Goal: Transaction & Acquisition: Purchase product/service

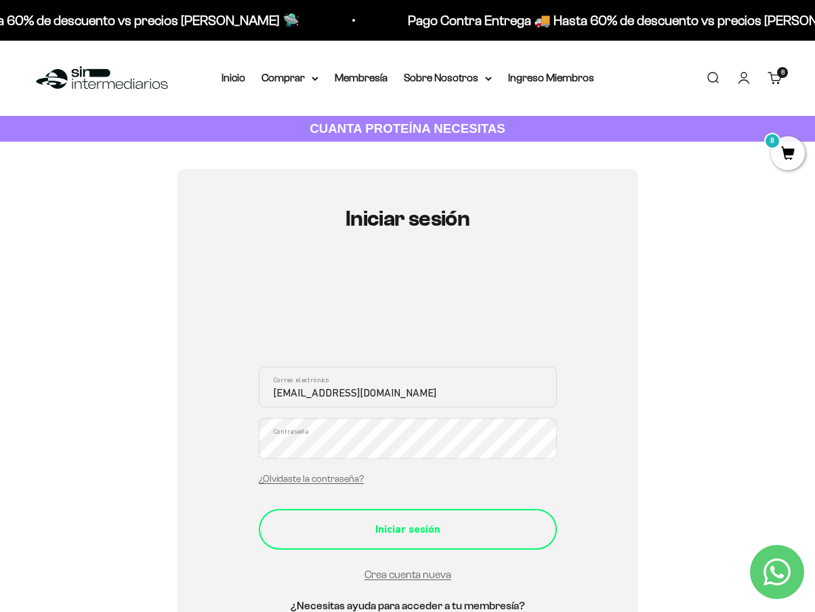
click at [342, 521] on div "Iniciar sesión" at bounding box center [408, 530] width 244 height 18
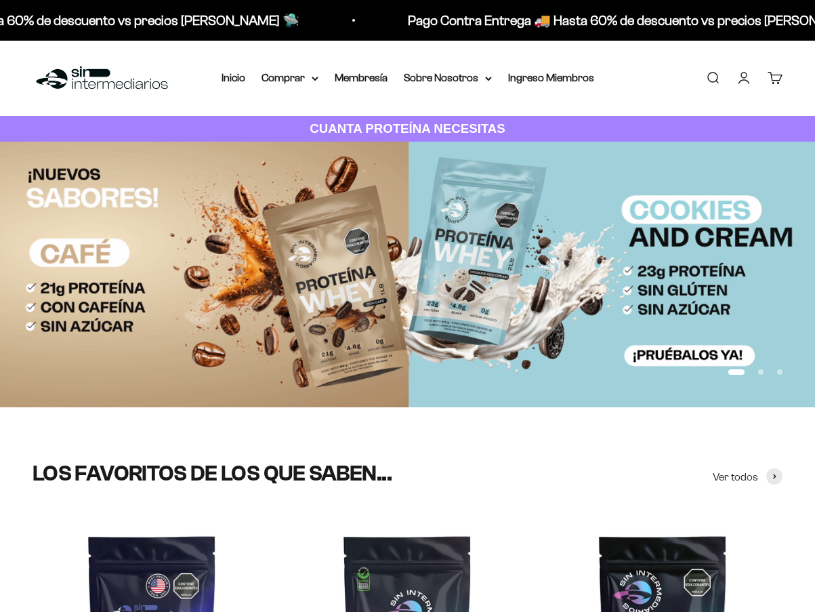
click at [745, 77] on link "Cuenta" at bounding box center [744, 77] width 15 height 15
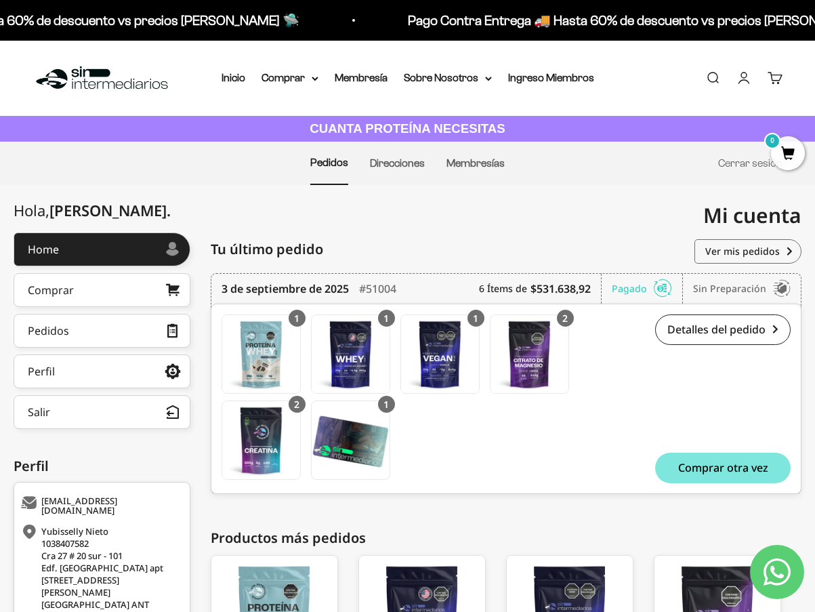
click at [103, 312] on div "Home Comprar Pedidos Perfil Información personal Direcciones guardadas Cambiar …" at bounding box center [102, 330] width 177 height 197
click at [100, 330] on link "Pedidos" at bounding box center [102, 331] width 177 height 34
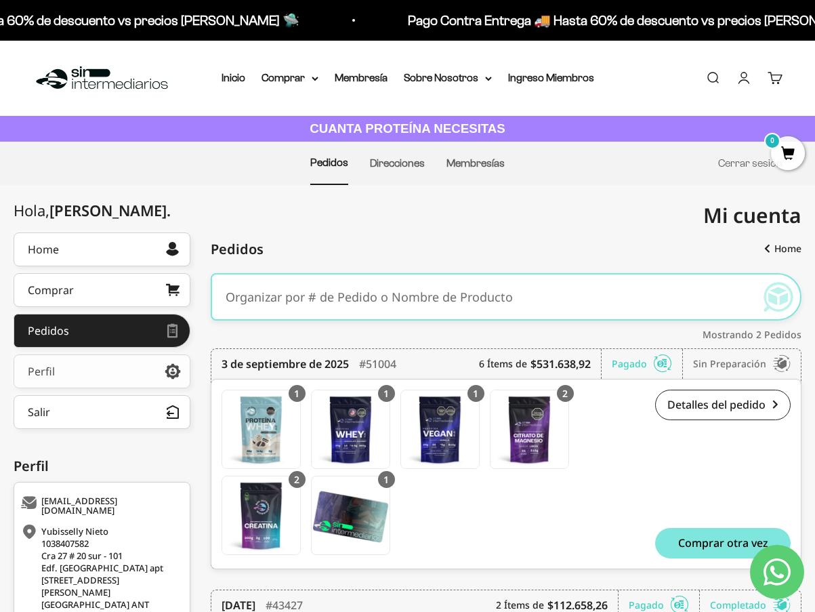
click at [129, 376] on link "Perfil" at bounding box center [102, 372] width 177 height 34
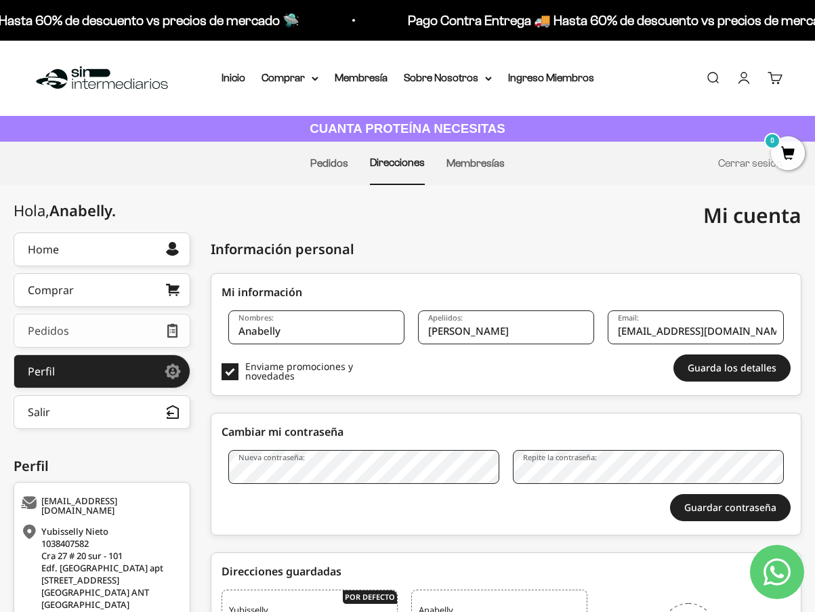
drag, startPoint x: 338, startPoint y: 331, endPoint x: 146, endPoint y: 346, distance: 193.1
click at [149, 345] on div "Hola, Anabelly . Home Comprar Pedidos Perfil Información personal Direcciones g…" at bounding box center [408, 518] width 788 height 572
type input "Yubisselly"
click at [722, 372] on button "Guarda los detalles" at bounding box center [732, 368] width 117 height 27
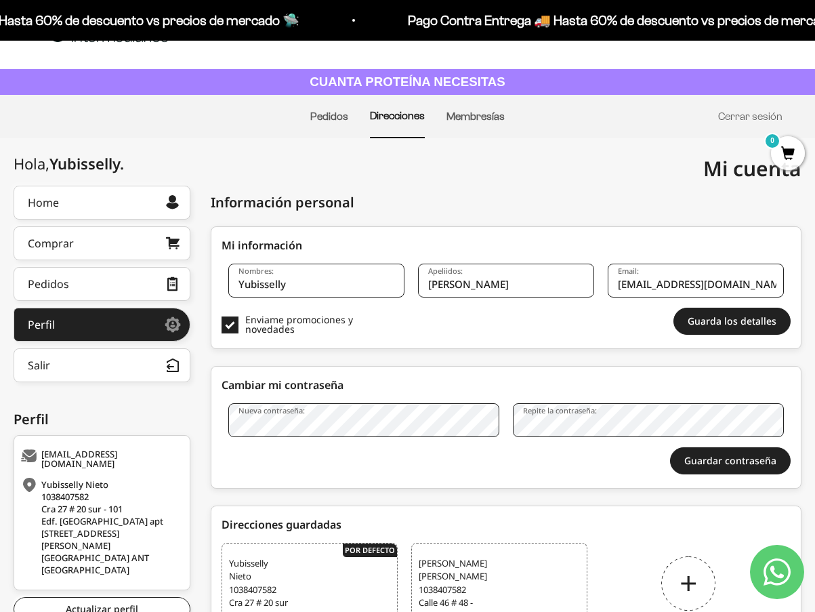
scroll to position [9, 0]
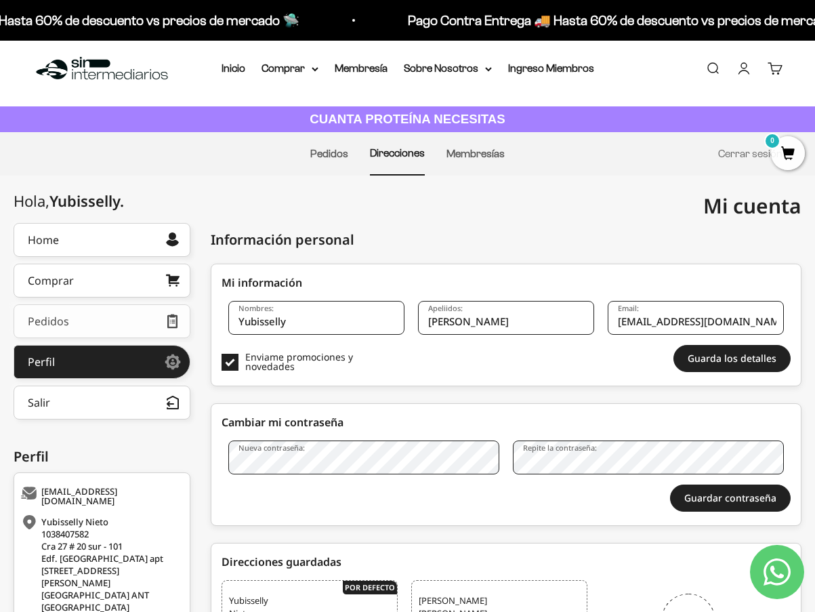
click at [64, 323] on div "Pedidos" at bounding box center [48, 321] width 41 height 11
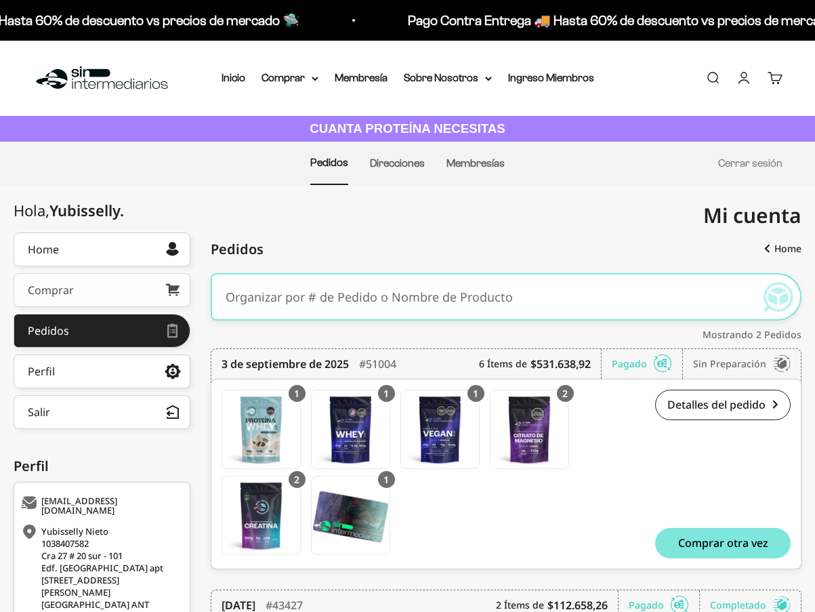
click at [90, 294] on link "Comprar" at bounding box center [102, 290] width 177 height 34
click at [67, 412] on button "Salir" at bounding box center [102, 412] width 177 height 34
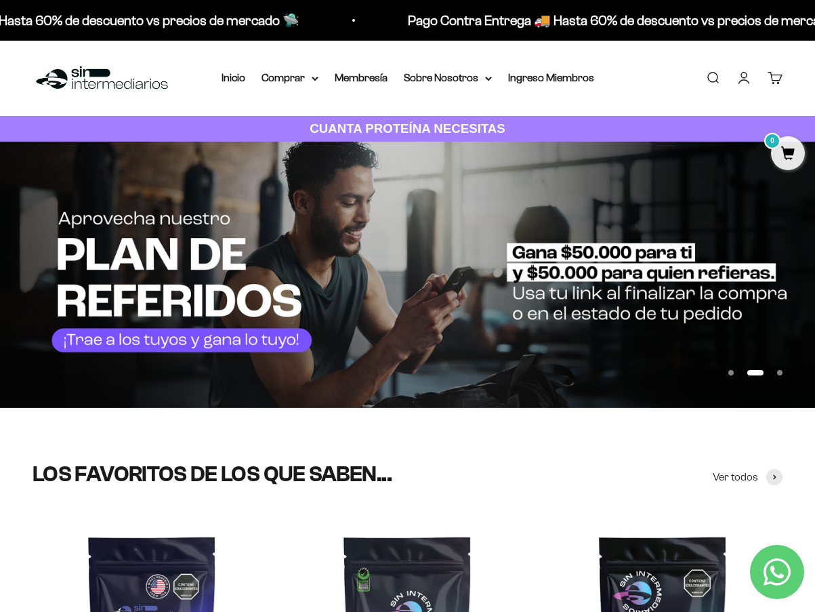
click at [744, 75] on link "Cuenta" at bounding box center [744, 77] width 15 height 15
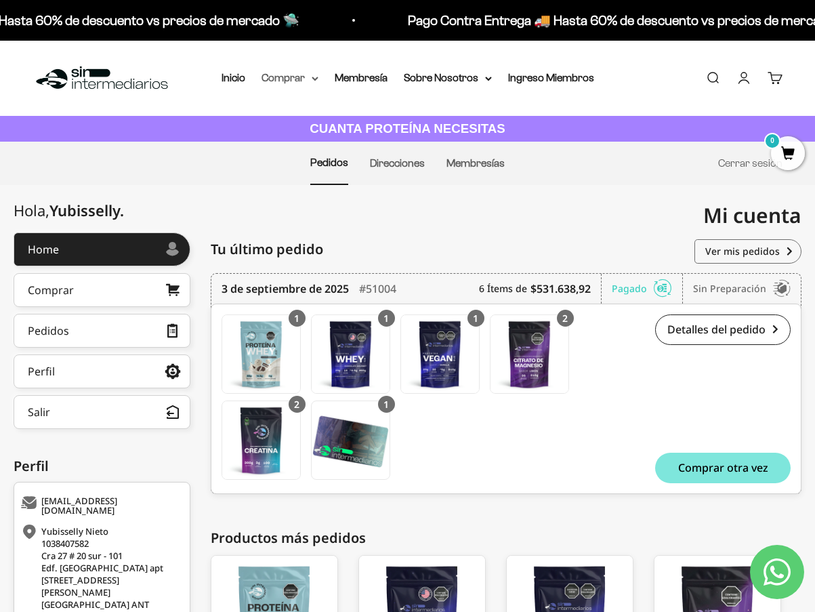
click at [299, 76] on summary "Comprar" at bounding box center [290, 78] width 57 height 18
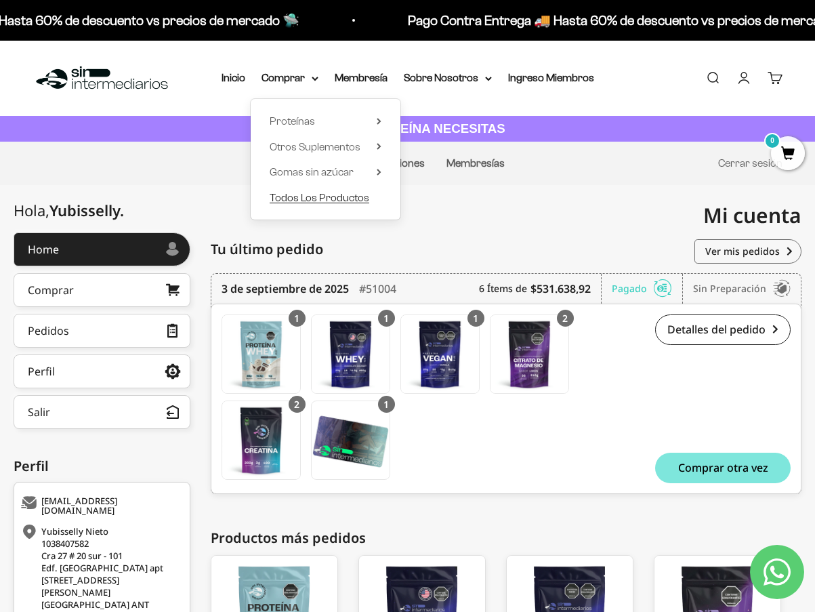
click at [293, 198] on span "Todos Los Productos" at bounding box center [320, 198] width 100 height 12
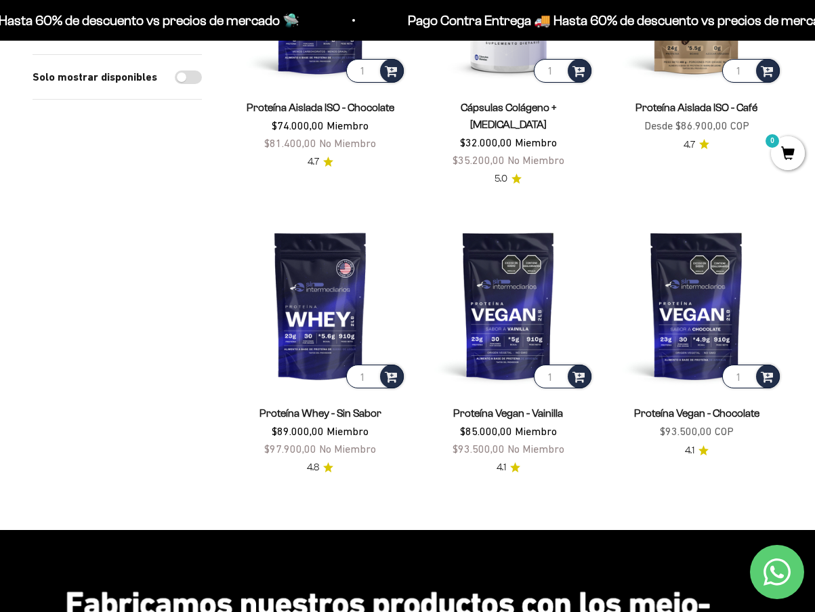
scroll to position [2237, 0]
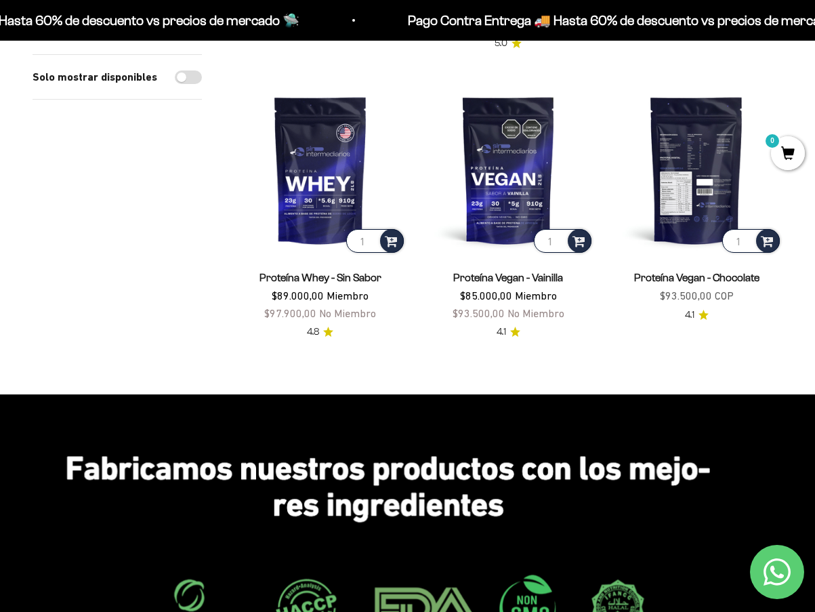
click at [708, 184] on img at bounding box center [697, 170] width 172 height 172
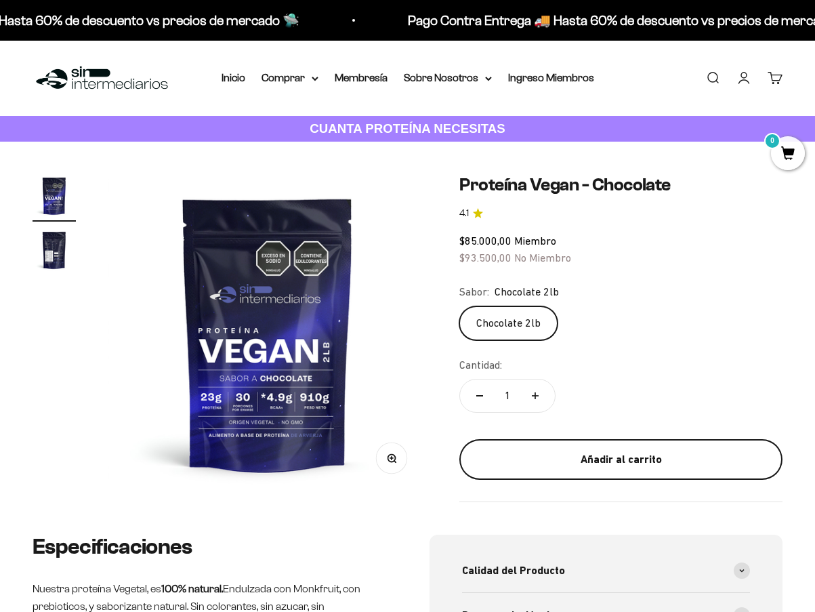
click at [625, 457] on div "Añadir al carrito" at bounding box center [621, 460] width 269 height 18
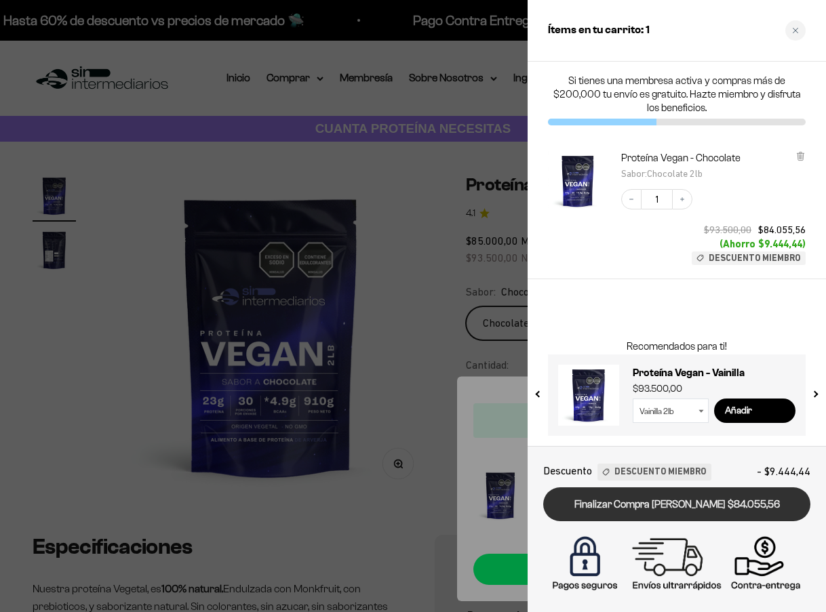
click at [616, 502] on link "Finalizar Compra Segura $84.055,56" at bounding box center [676, 504] width 267 height 35
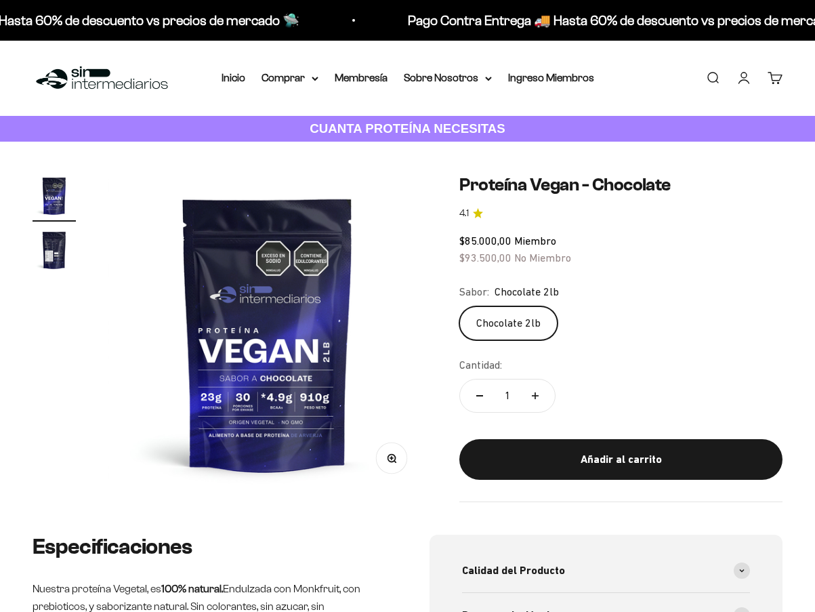
click at [782, 70] on link "Carrito 0" at bounding box center [775, 77] width 15 height 15
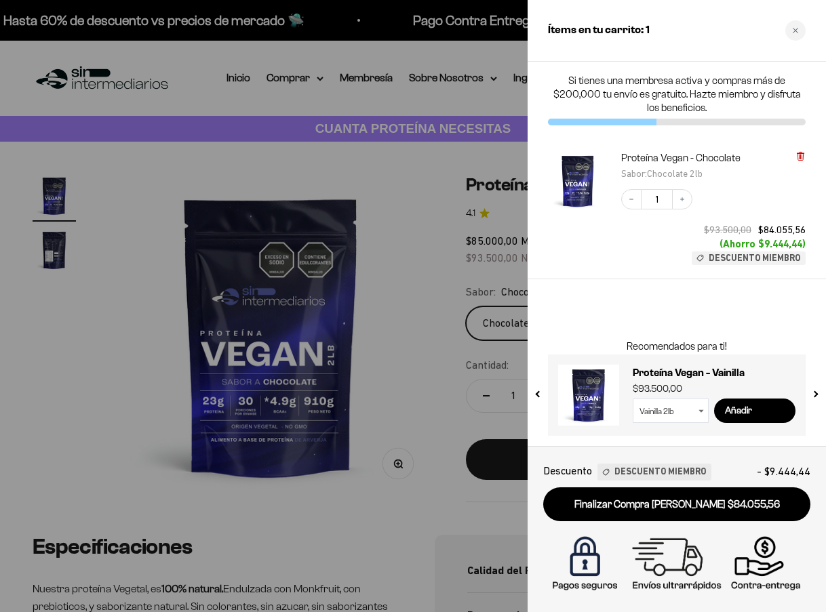
click at [800, 153] on icon at bounding box center [799, 155] width 3 height 7
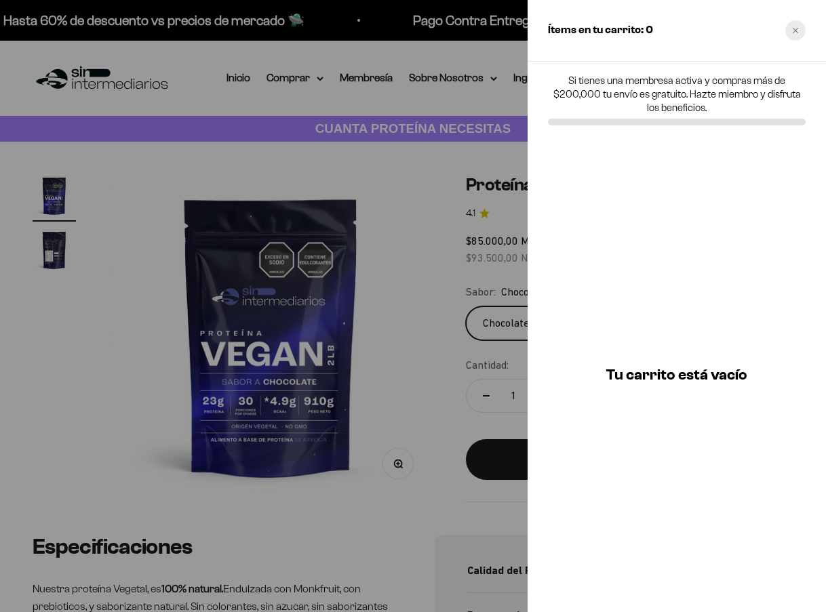
click at [798, 33] on div "Close cart" at bounding box center [795, 30] width 20 height 20
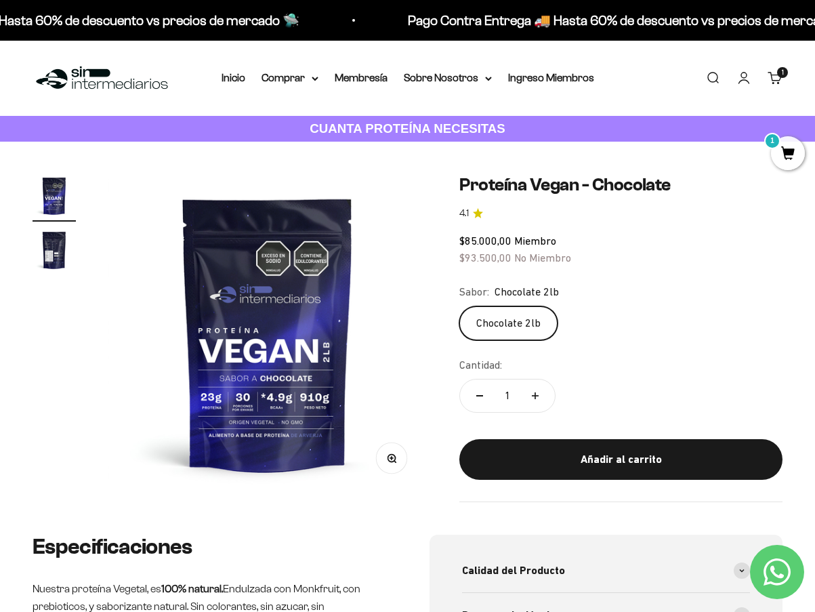
click at [746, 78] on link "Cuenta" at bounding box center [744, 77] width 15 height 15
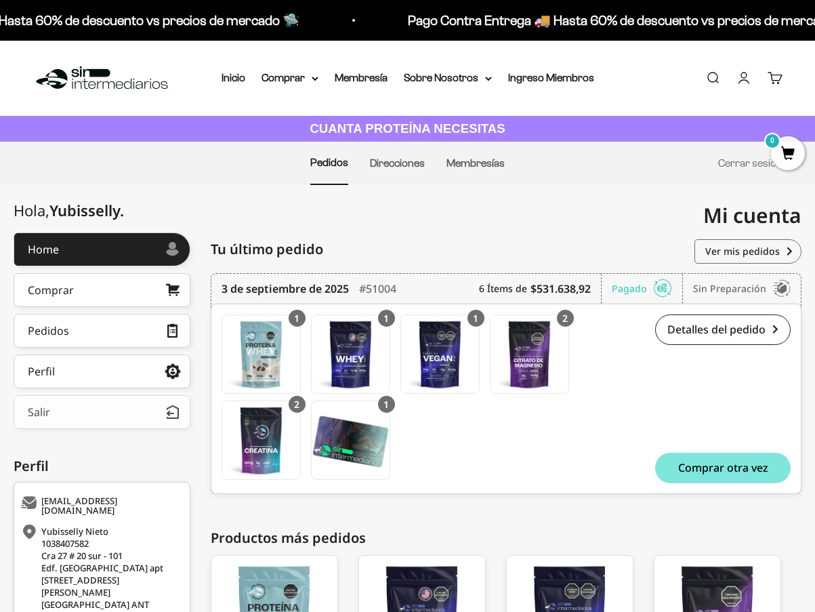
click at [113, 415] on button "Salir" at bounding box center [102, 412] width 177 height 34
